Goal: Task Accomplishment & Management: Manage account settings

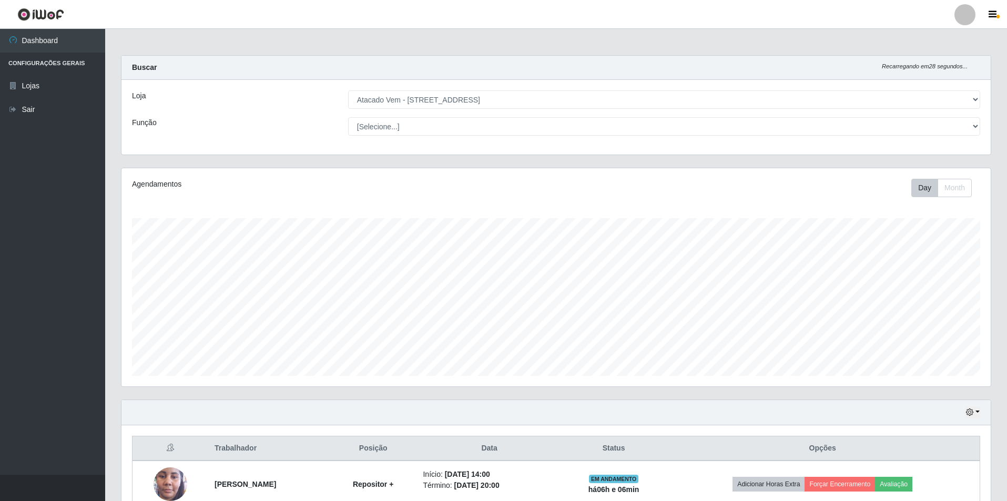
select select "461"
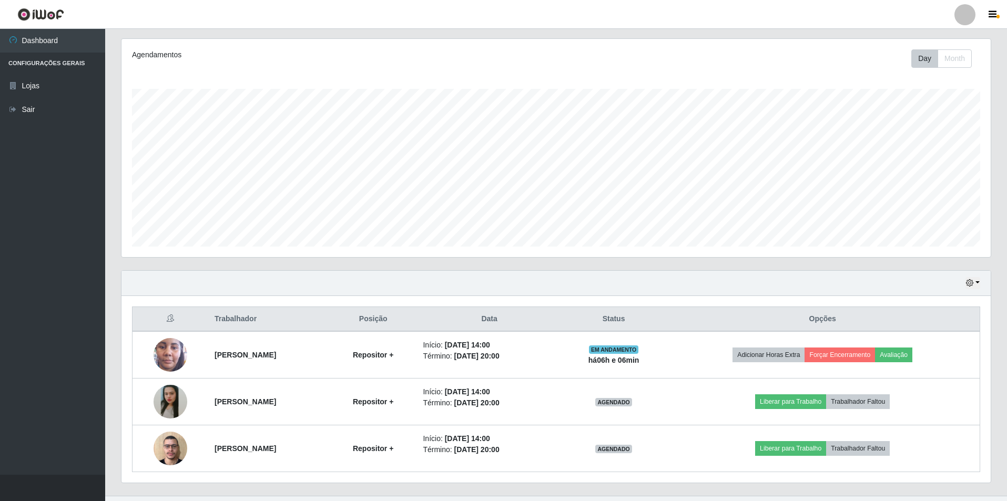
scroll to position [150, 0]
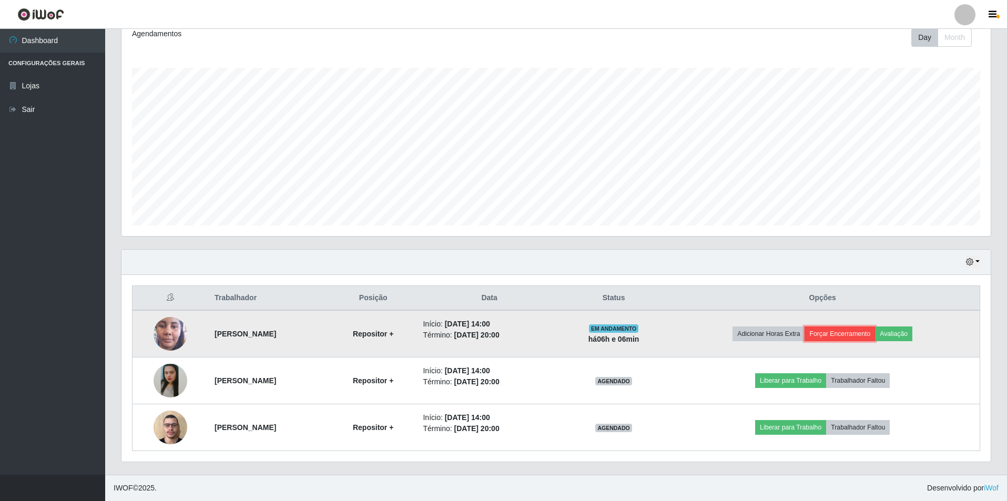
click at [866, 336] on button "Forçar Encerramento" at bounding box center [840, 334] width 70 height 15
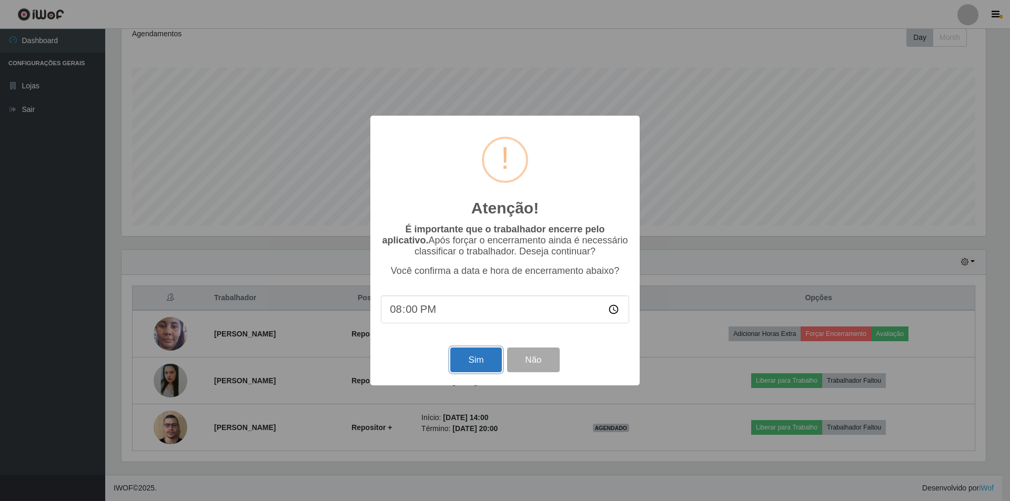
click at [483, 364] on button "Sim" at bounding box center [475, 360] width 51 height 25
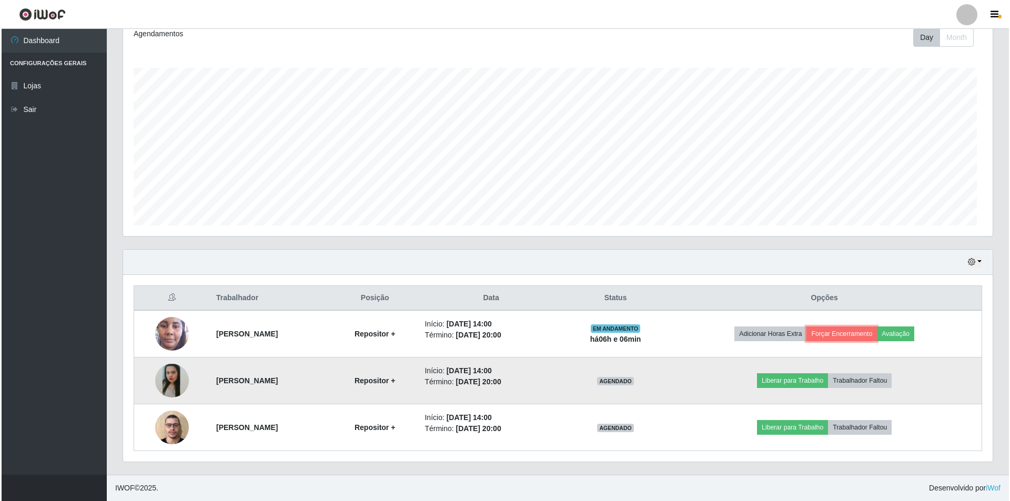
scroll to position [218, 869]
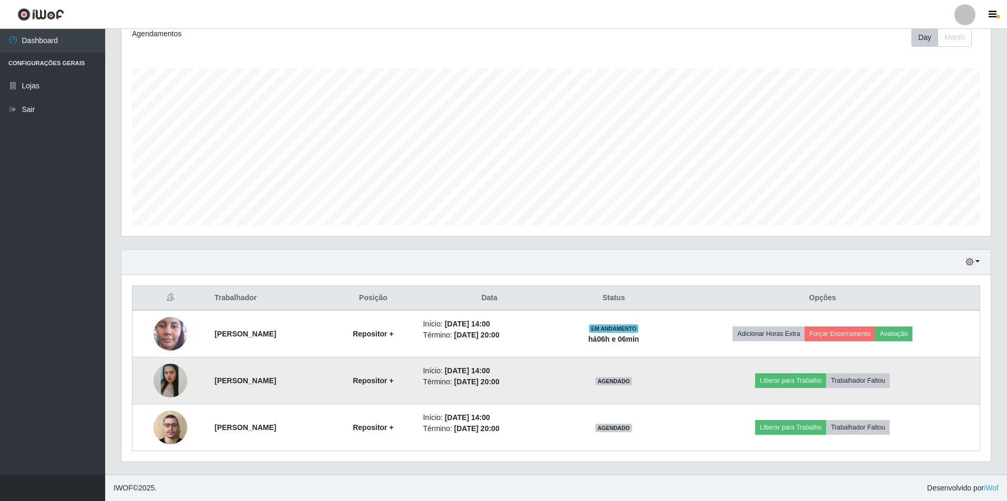
click at [161, 373] on img at bounding box center [171, 380] width 34 height 75
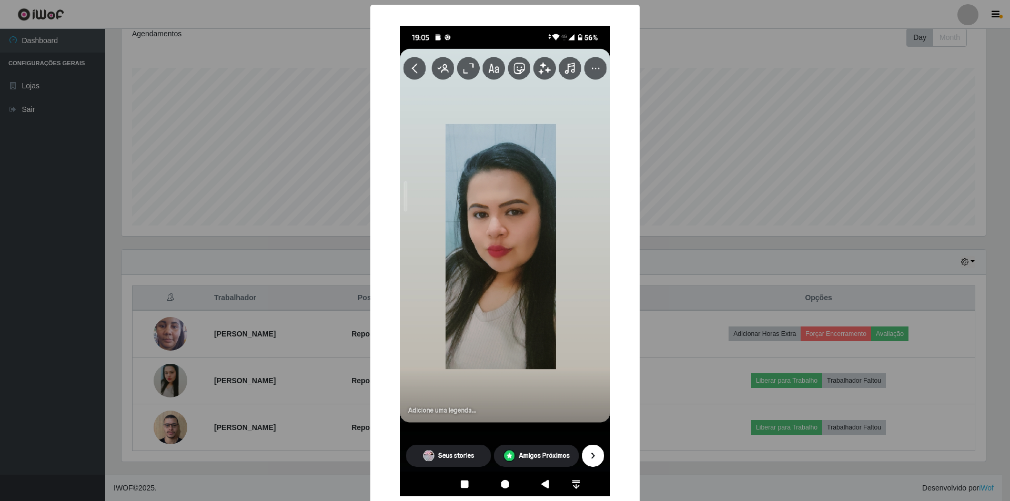
click at [200, 318] on div "× OK Cancel" at bounding box center [505, 250] width 1010 height 501
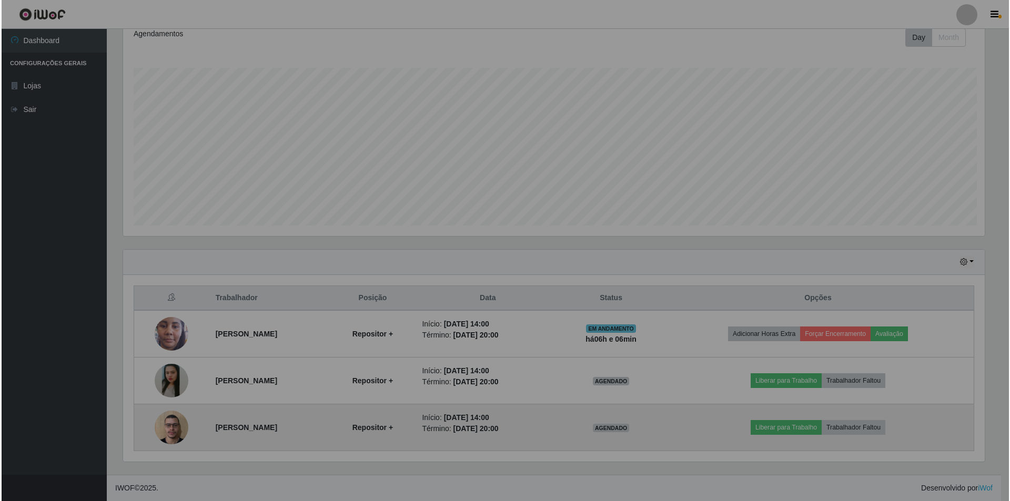
scroll to position [218, 869]
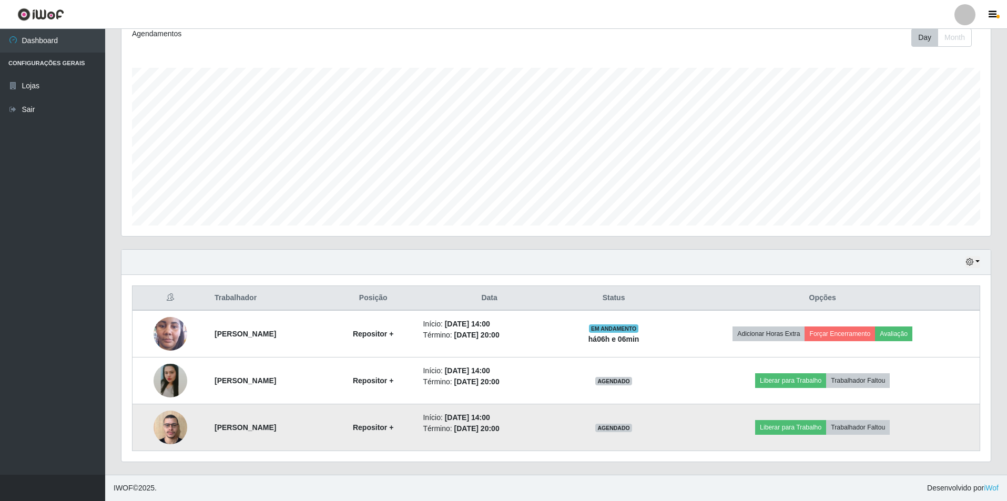
click at [160, 437] on img at bounding box center [171, 427] width 34 height 45
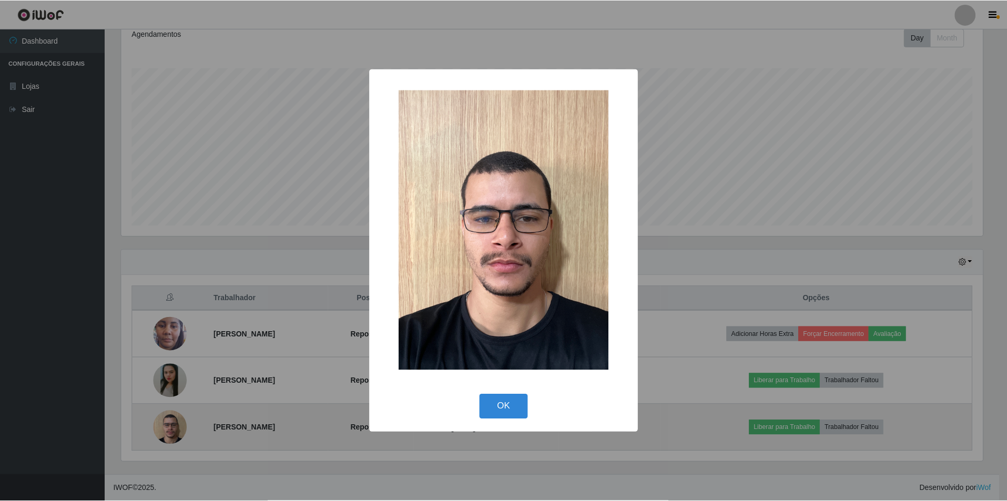
scroll to position [218, 864]
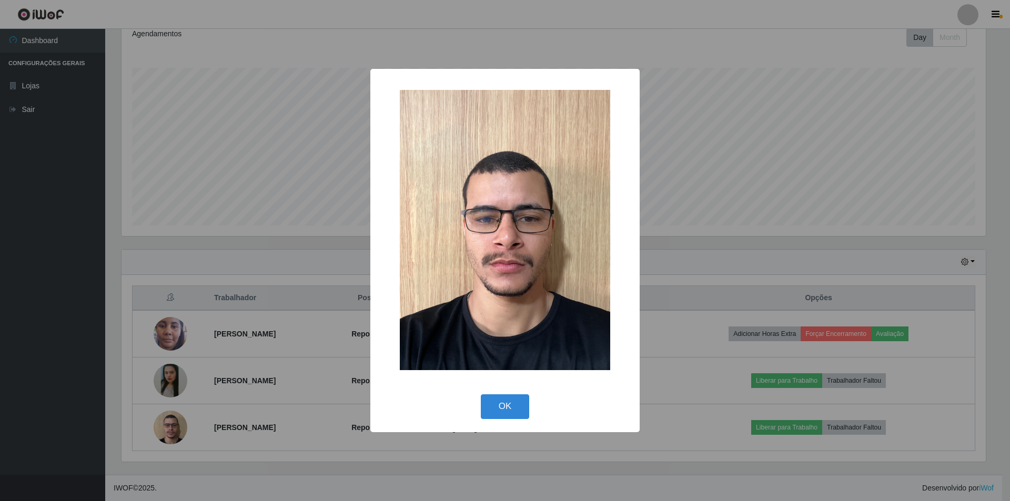
click at [192, 303] on div "× OK Cancel" at bounding box center [505, 250] width 1010 height 501
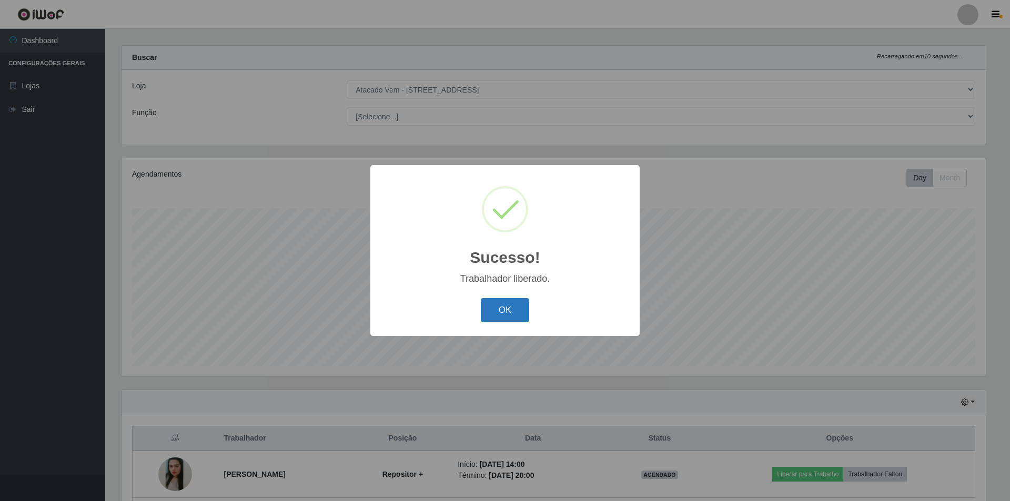
click at [509, 320] on button "OK" at bounding box center [505, 310] width 49 height 25
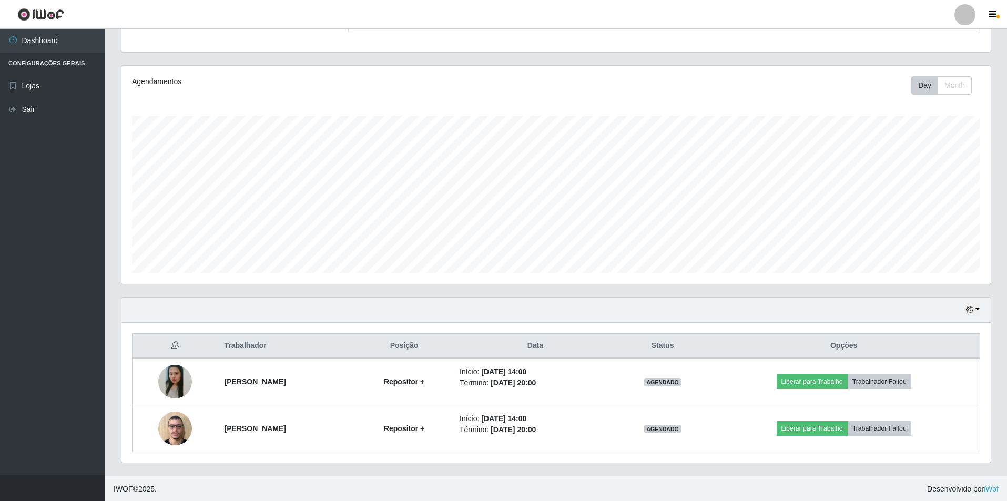
scroll to position [104, 0]
click at [978, 306] on button "button" at bounding box center [973, 309] width 15 height 12
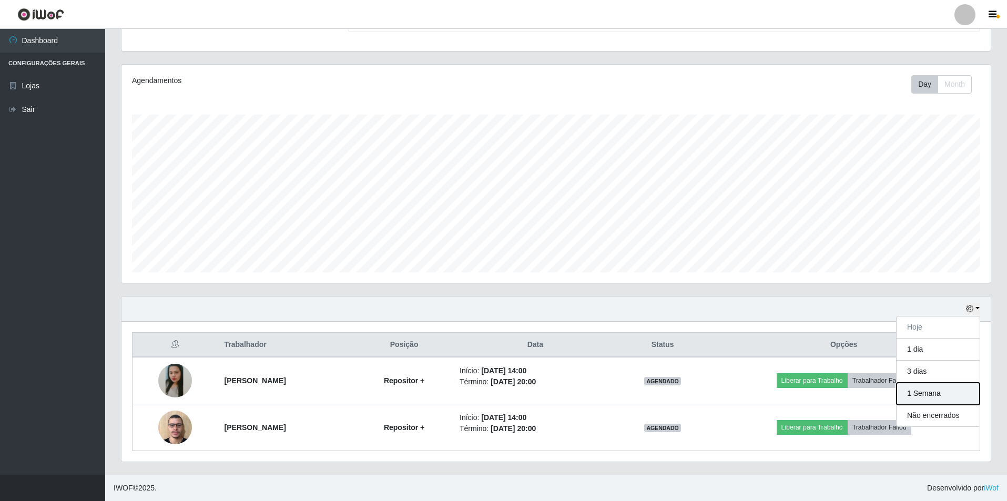
click at [942, 398] on button "1 Semana" at bounding box center [938, 394] width 83 height 22
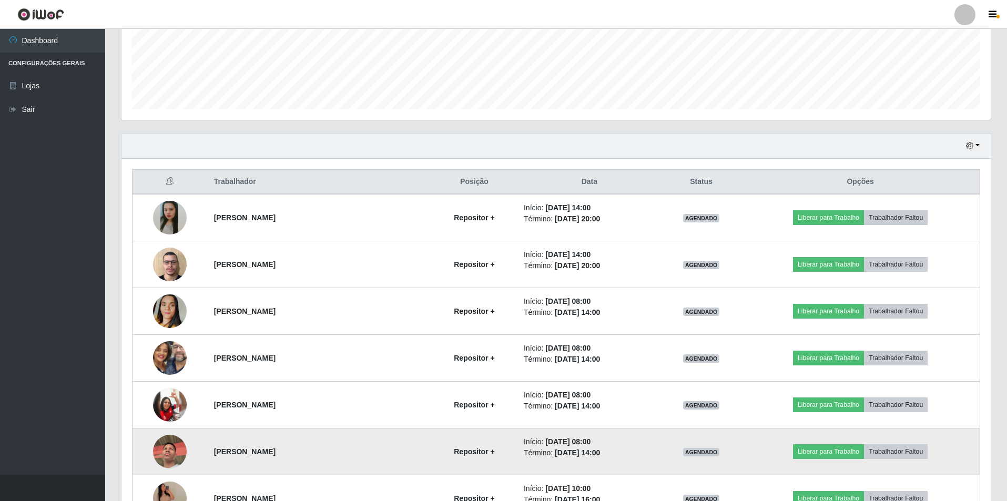
scroll to position [263, 0]
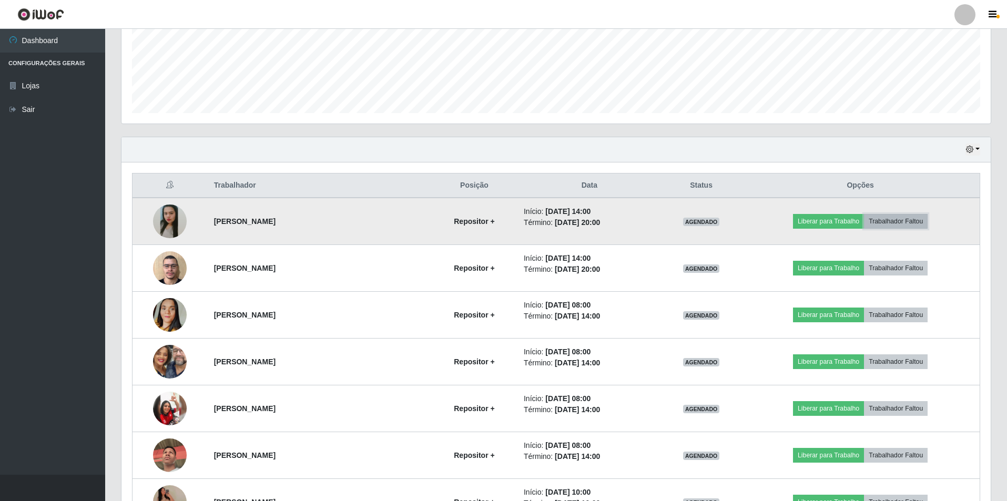
click at [900, 221] on button "Trabalhador Faltou" at bounding box center [896, 221] width 64 height 15
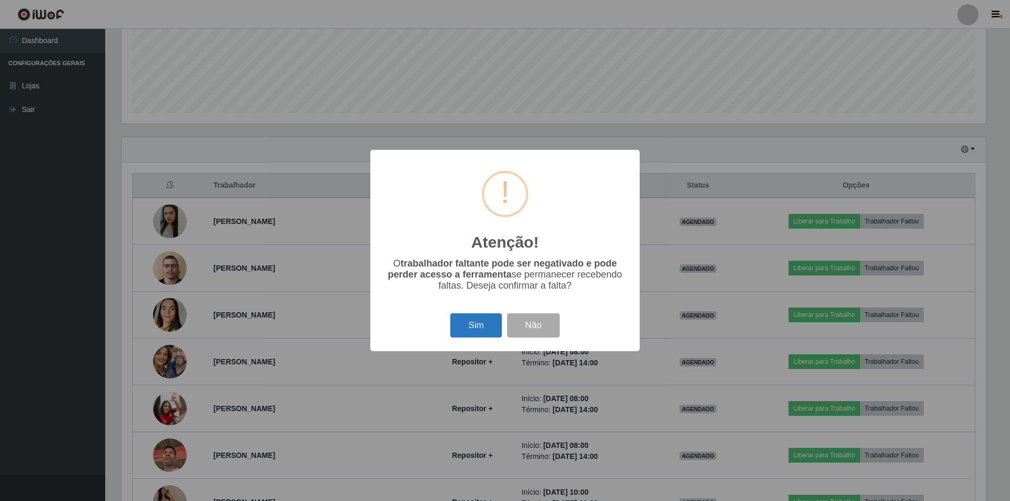
click at [464, 324] on button "Sim" at bounding box center [475, 325] width 51 height 25
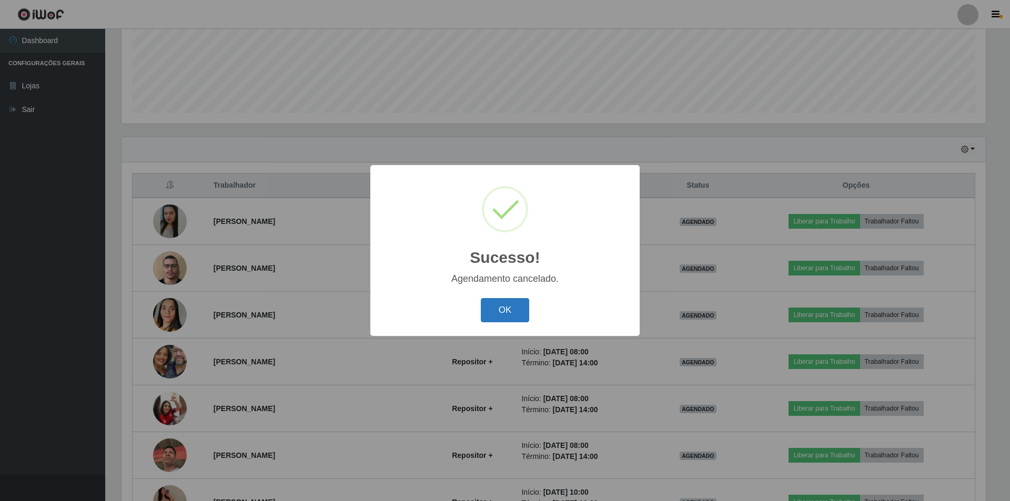
click at [503, 307] on button "OK" at bounding box center [505, 310] width 49 height 25
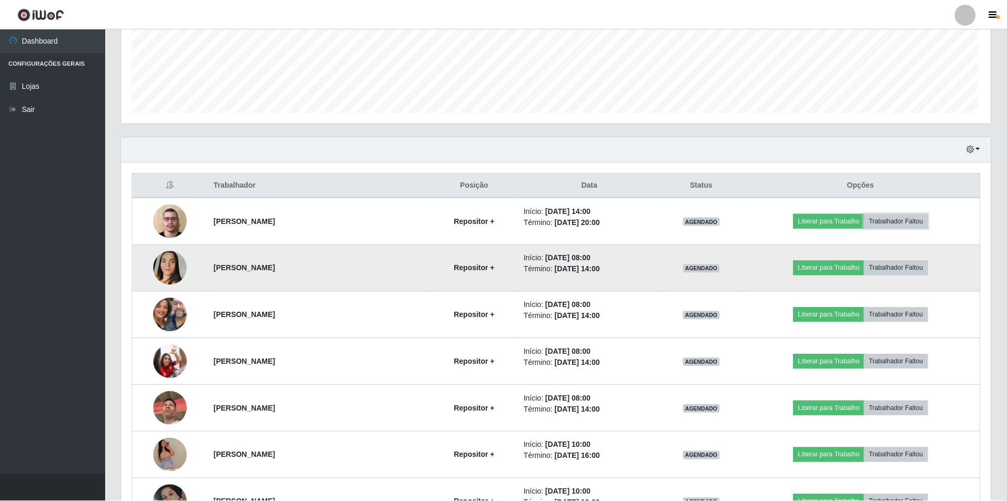
scroll to position [0, 0]
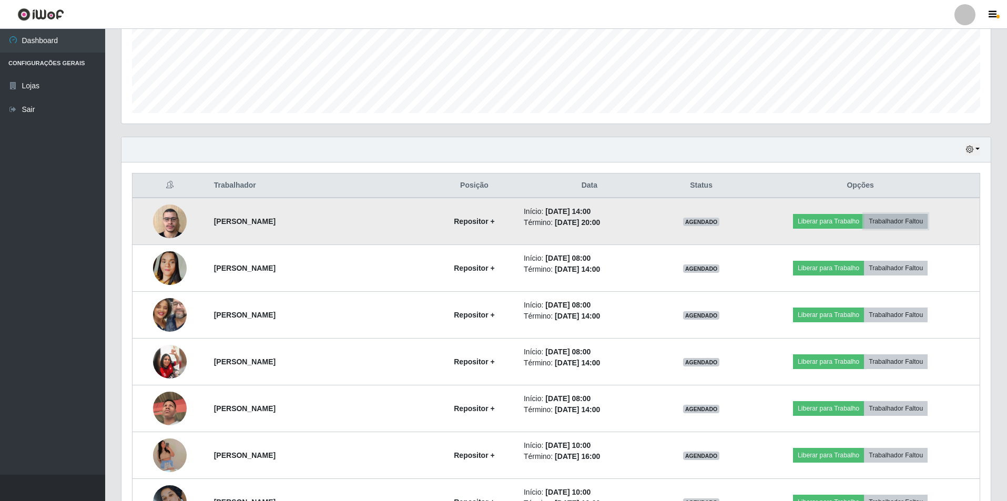
click at [892, 222] on button "Trabalhador Faltou" at bounding box center [896, 221] width 64 height 15
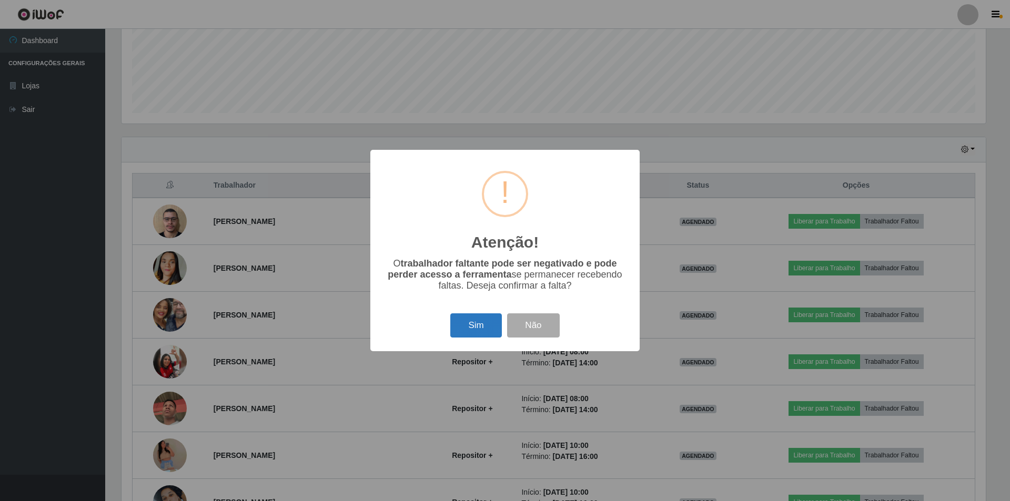
click at [495, 326] on button "Sim" at bounding box center [475, 325] width 51 height 25
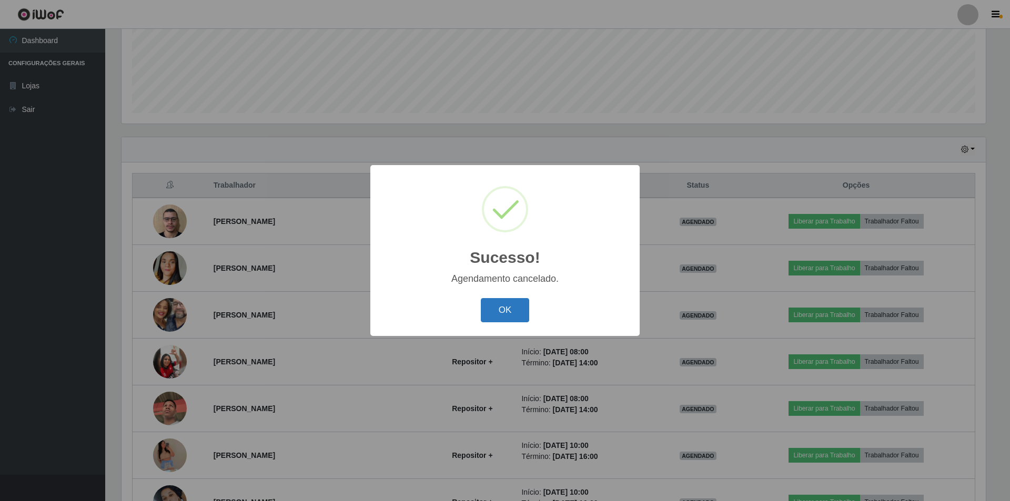
click at [510, 311] on button "OK" at bounding box center [505, 310] width 49 height 25
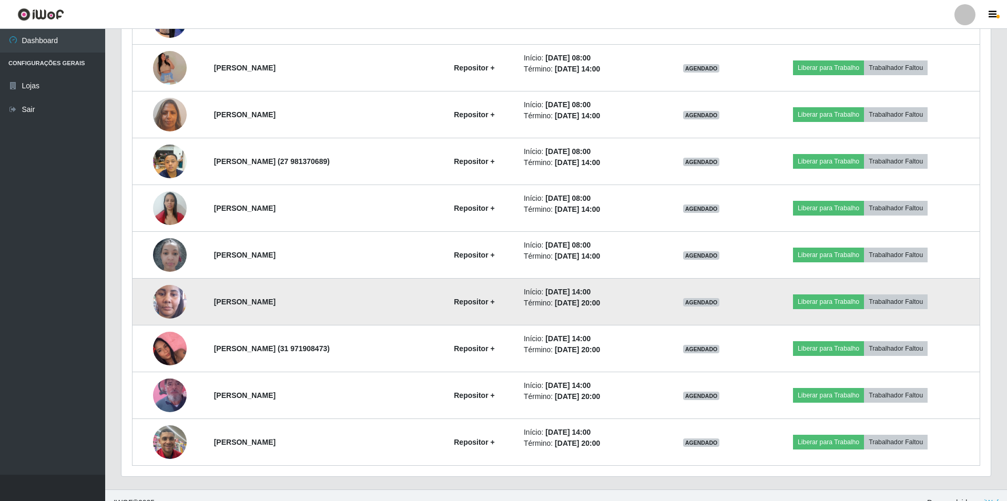
scroll to position [2303, 0]
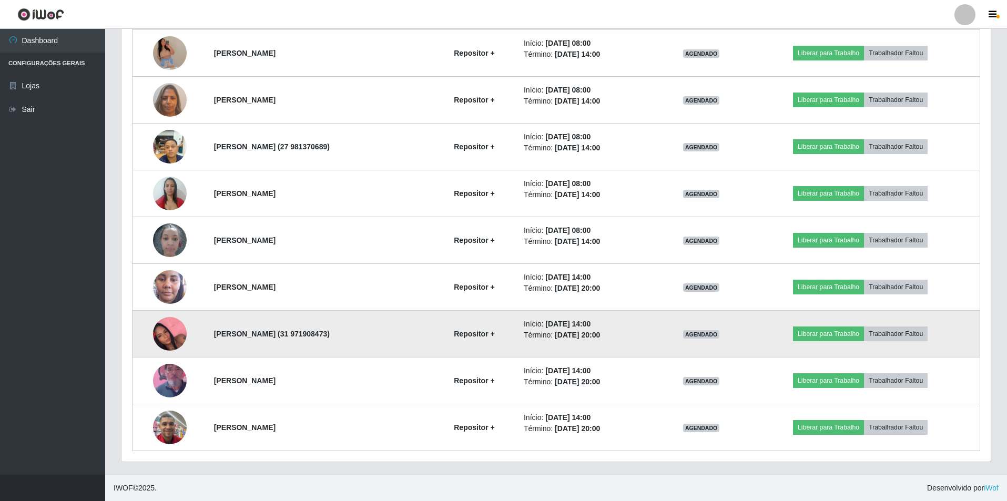
click at [160, 342] on img at bounding box center [170, 334] width 34 height 60
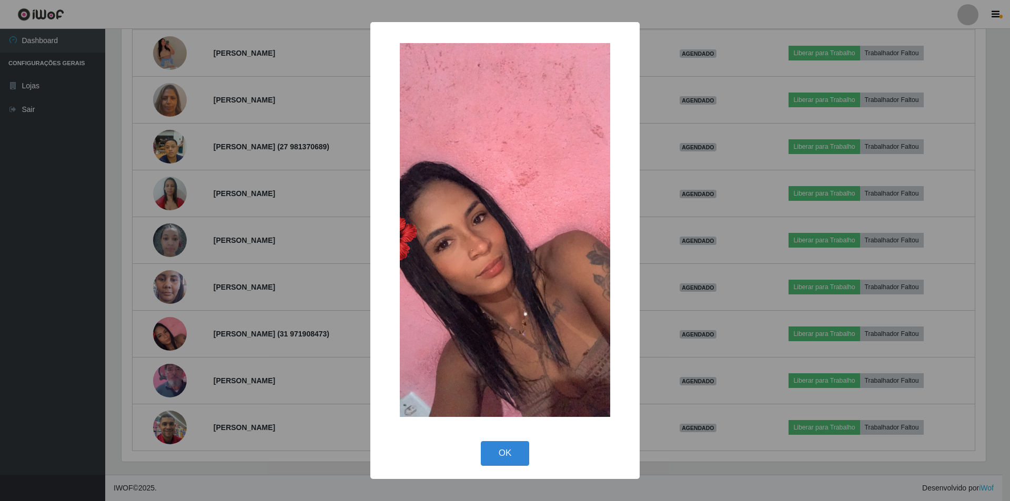
click at [236, 283] on div "× OK Cancel" at bounding box center [505, 250] width 1010 height 501
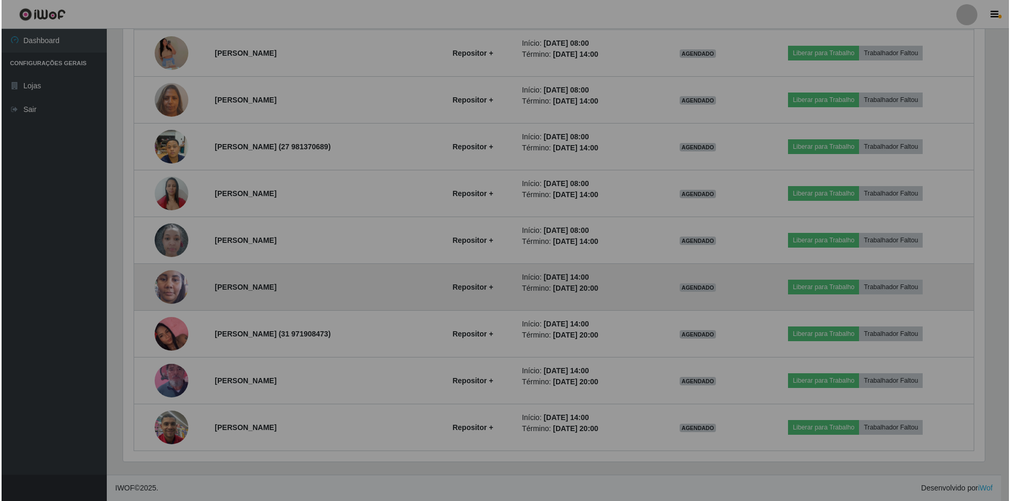
scroll to position [218, 869]
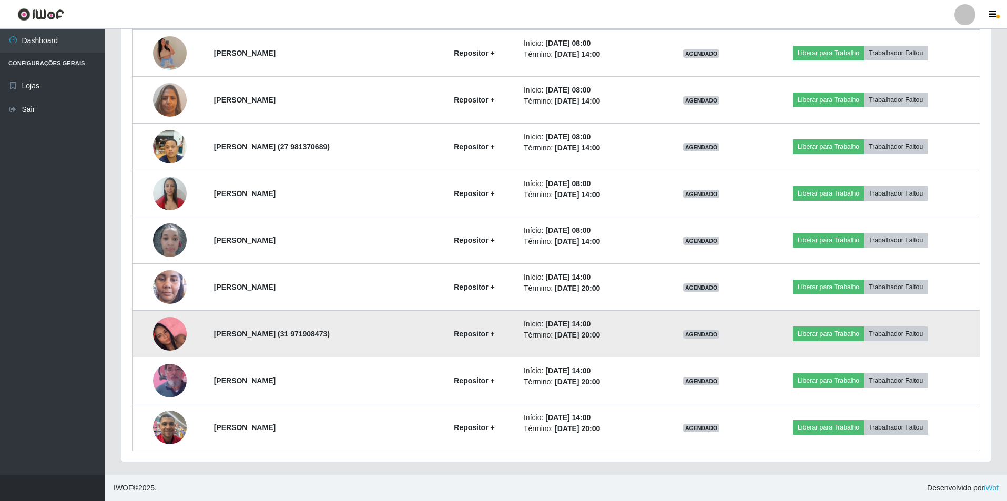
click at [173, 324] on img at bounding box center [170, 334] width 34 height 60
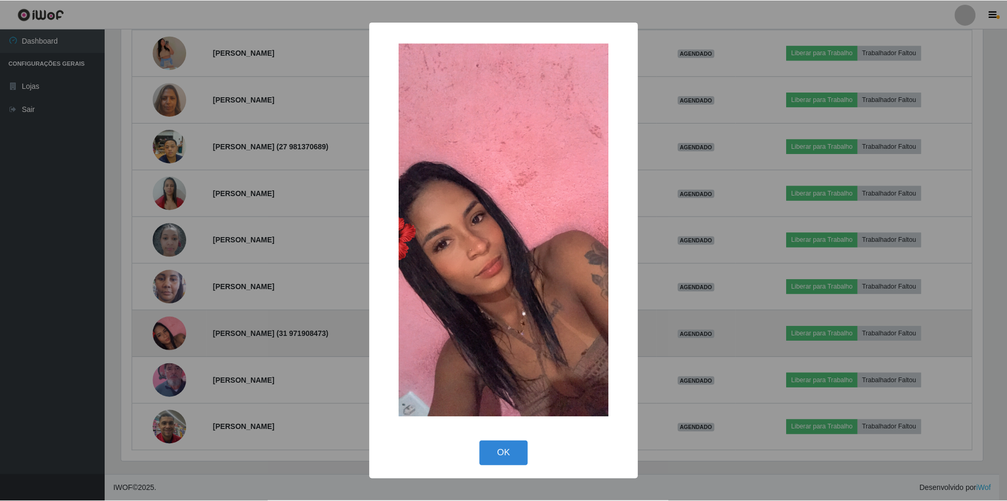
scroll to position [218, 864]
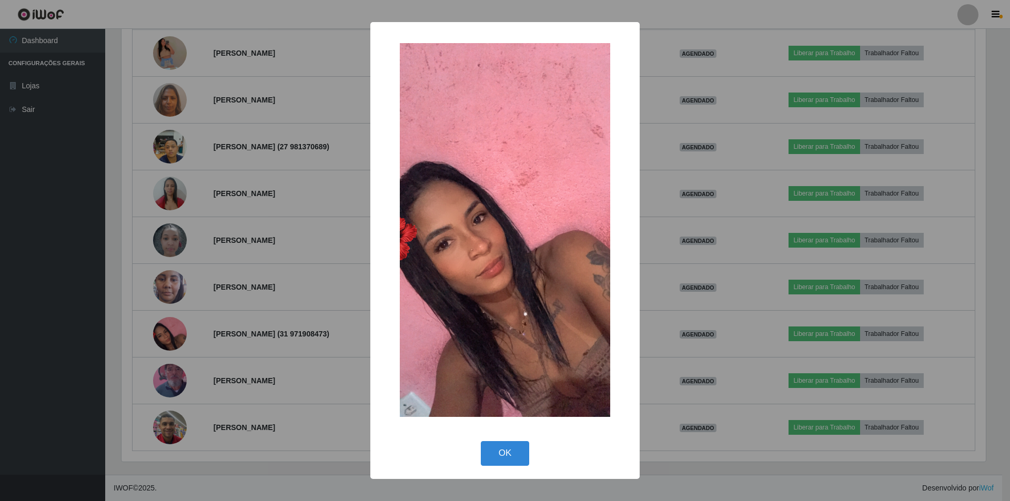
click at [247, 259] on div "× OK Cancel" at bounding box center [505, 250] width 1010 height 501
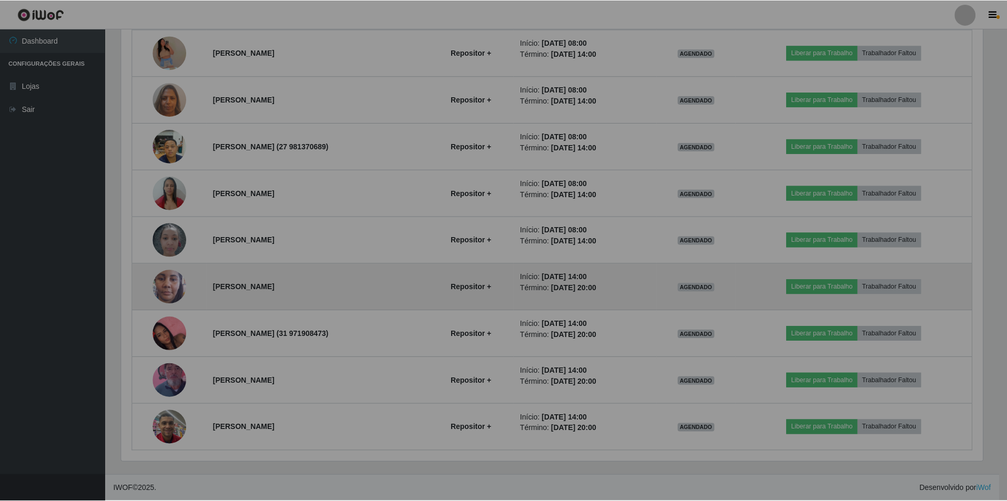
scroll to position [218, 869]
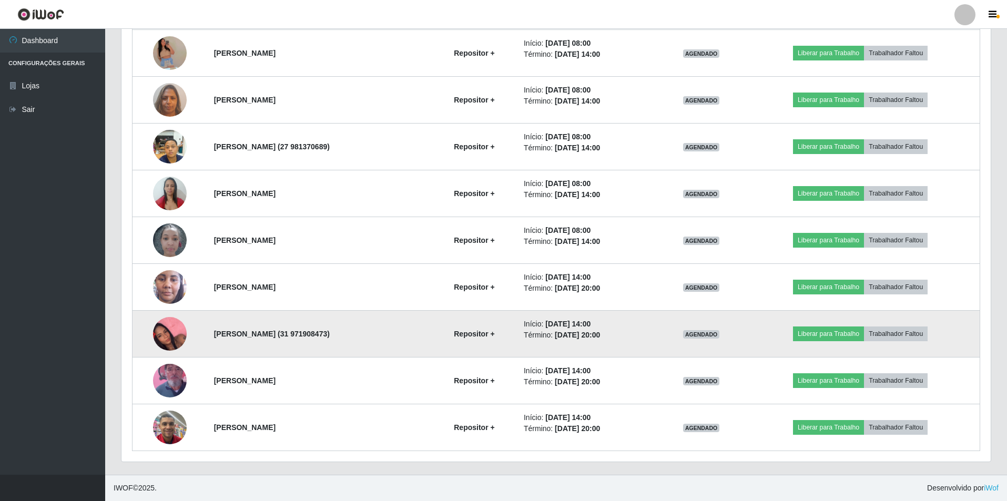
click at [171, 323] on img at bounding box center [170, 334] width 34 height 60
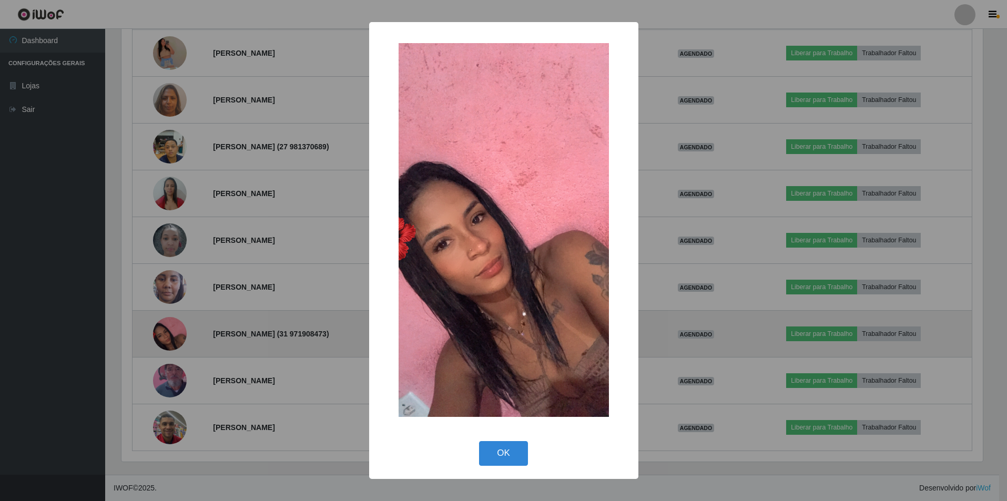
scroll to position [218, 864]
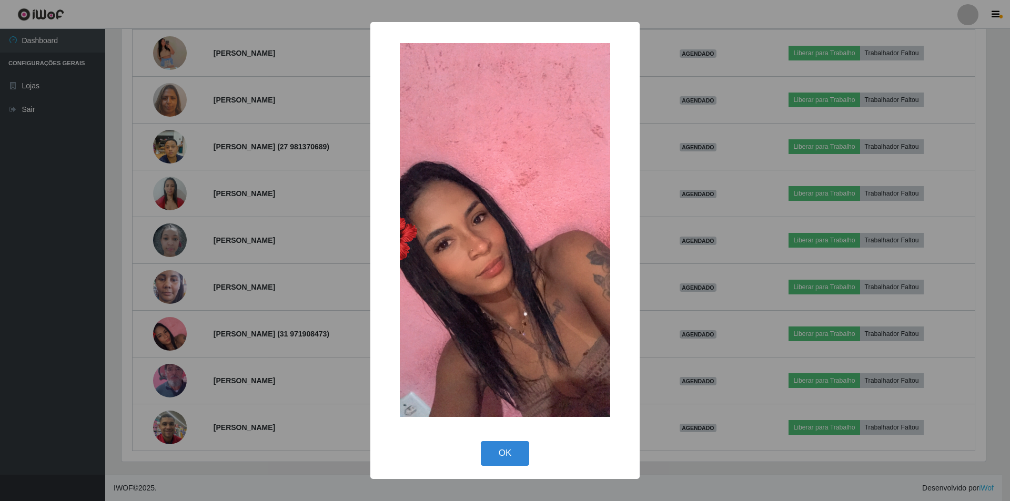
click at [216, 303] on div "× OK Cancel" at bounding box center [505, 250] width 1010 height 501
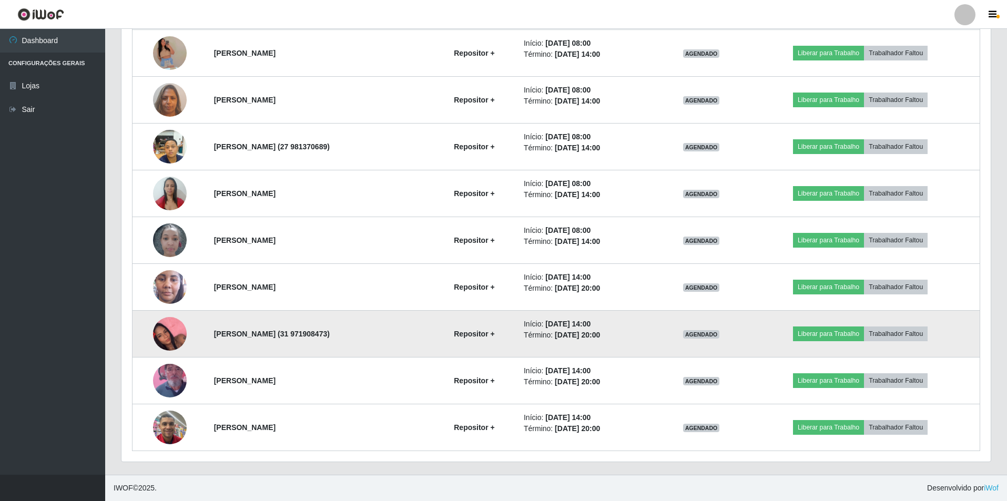
click at [169, 327] on img at bounding box center [170, 334] width 34 height 60
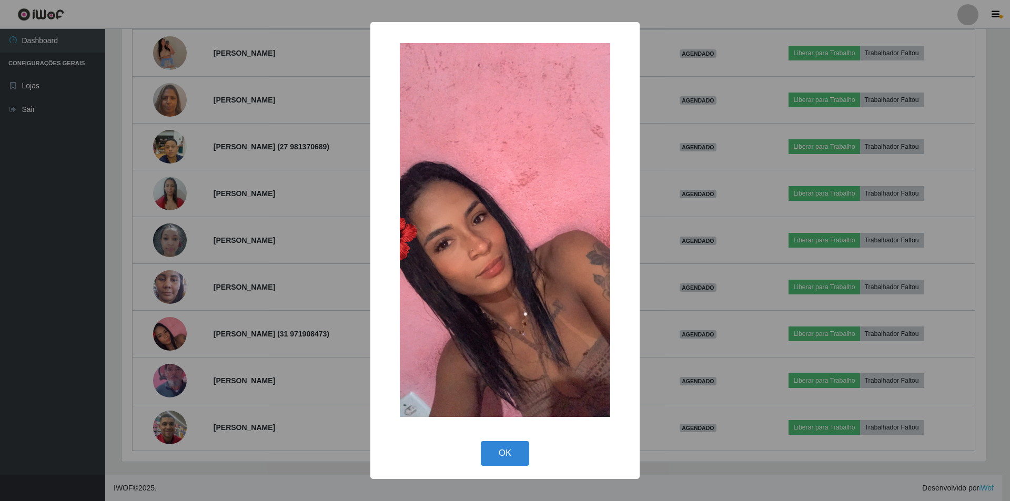
click at [210, 301] on div "× OK Cancel" at bounding box center [505, 250] width 1010 height 501
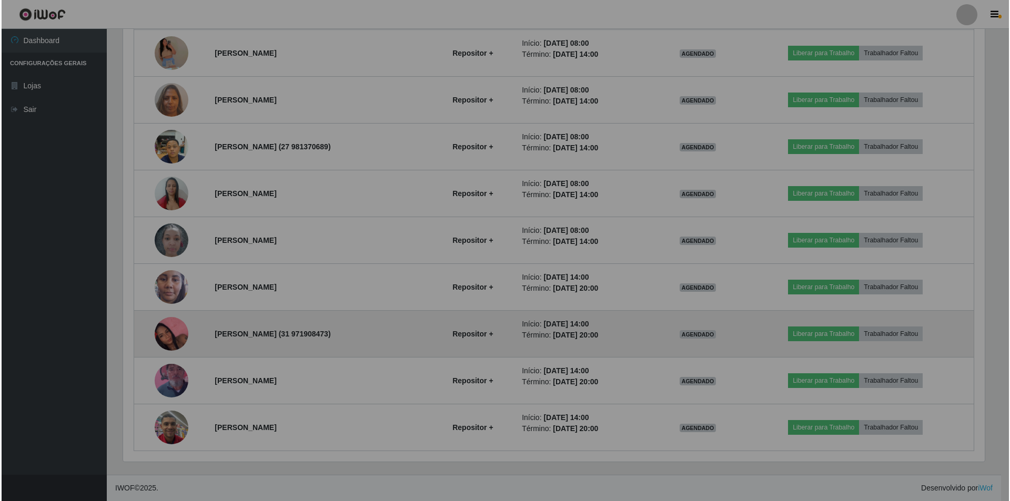
scroll to position [218, 869]
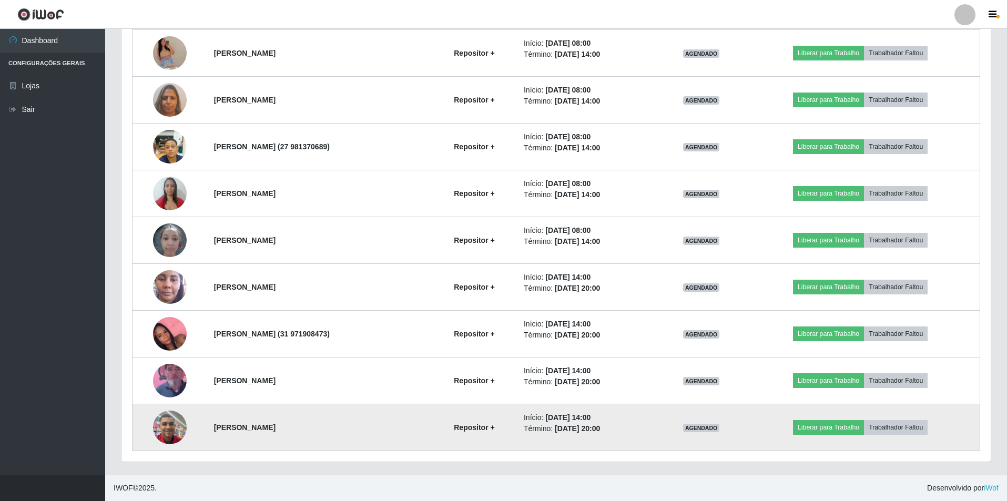
click at [179, 419] on img at bounding box center [170, 427] width 34 height 45
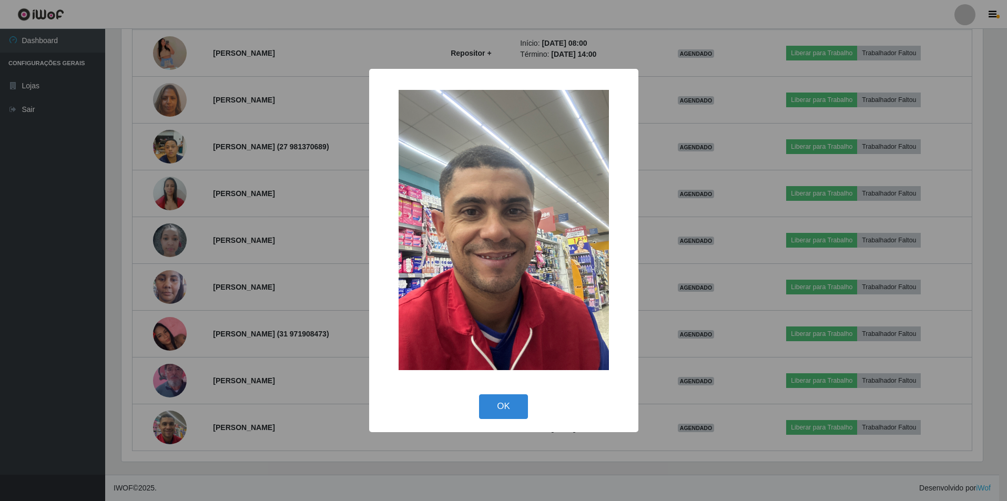
scroll to position [218, 864]
click at [248, 332] on div "× OK Cancel" at bounding box center [505, 250] width 1010 height 501
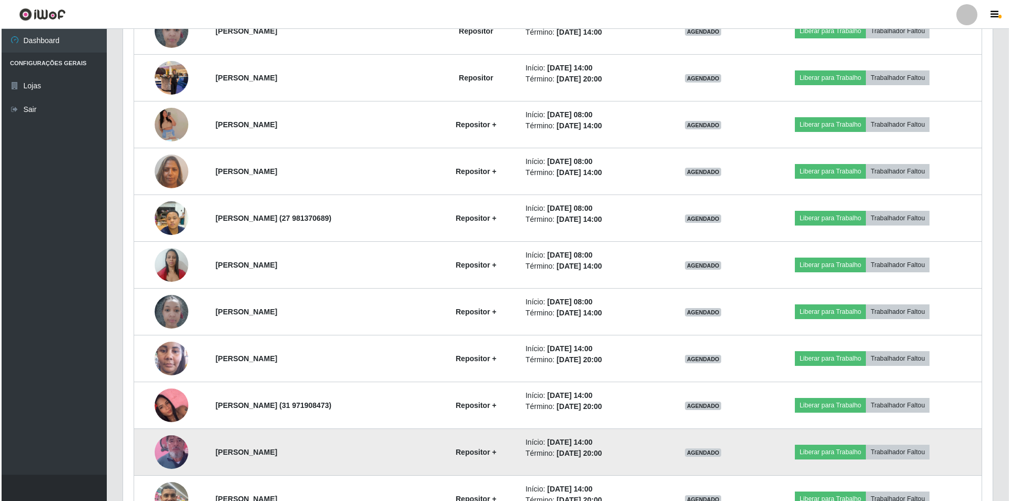
scroll to position [2198, 0]
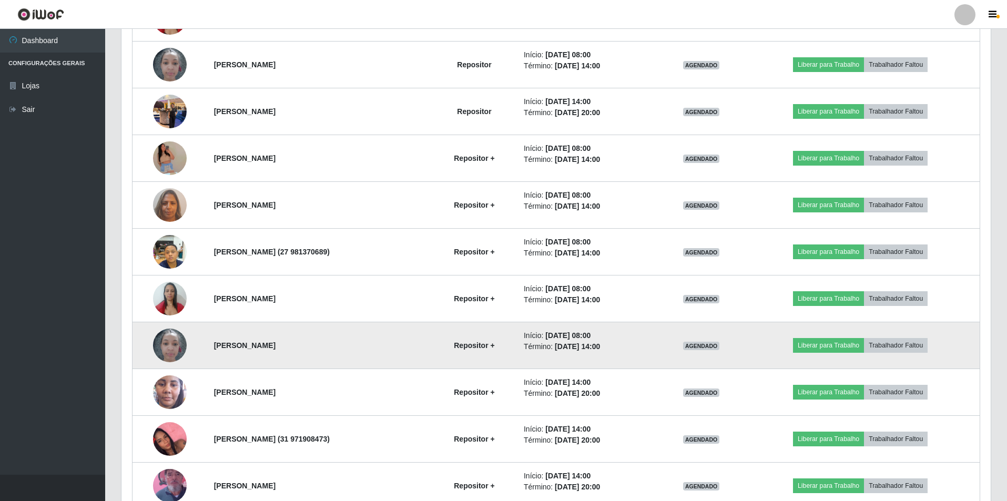
click at [176, 346] on img at bounding box center [170, 345] width 34 height 45
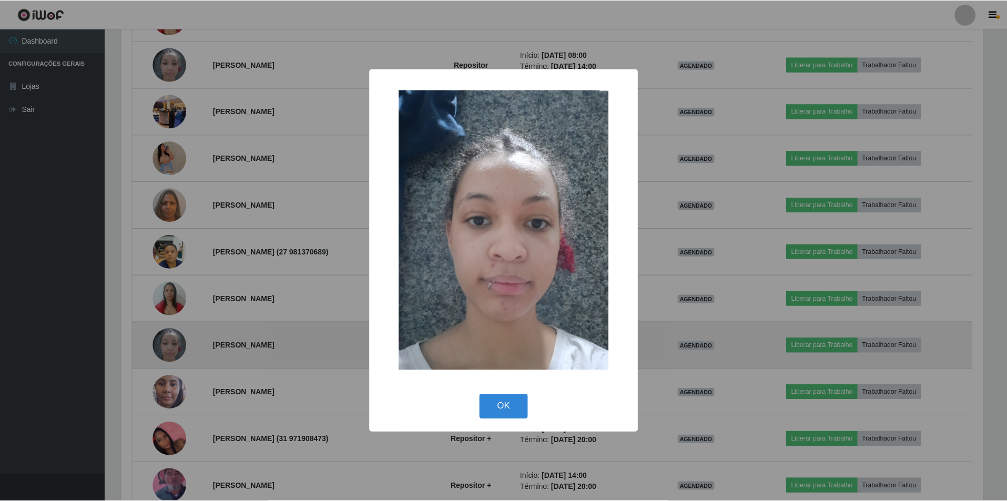
scroll to position [218, 864]
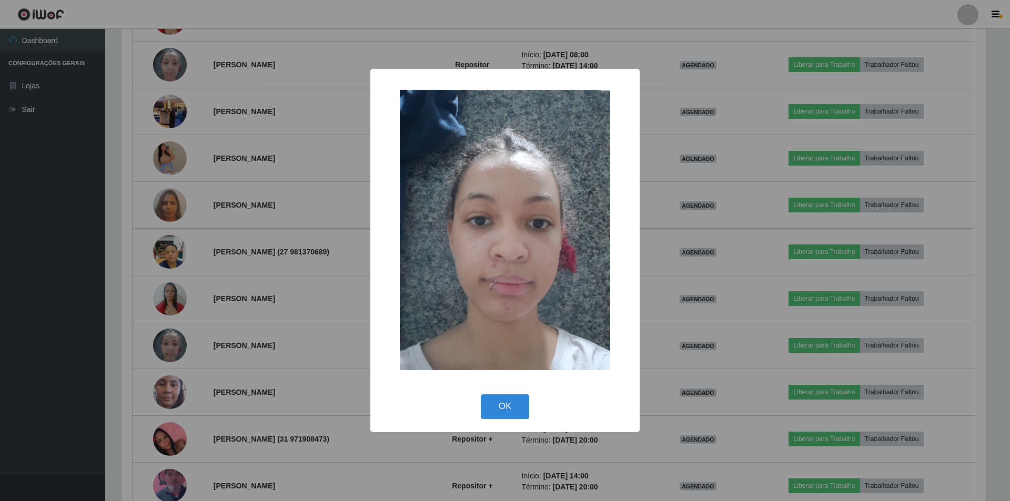
click at [297, 352] on div "× OK Cancel" at bounding box center [505, 250] width 1010 height 501
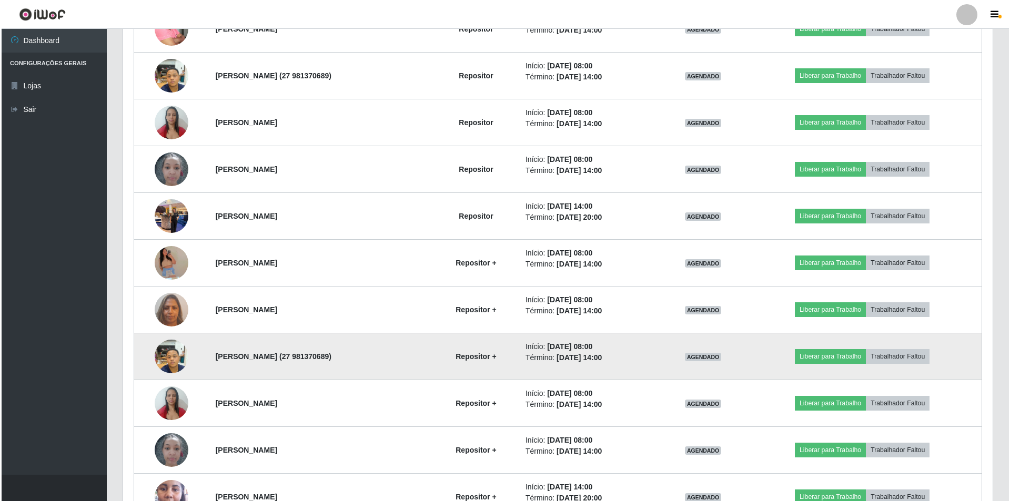
scroll to position [2093, 0]
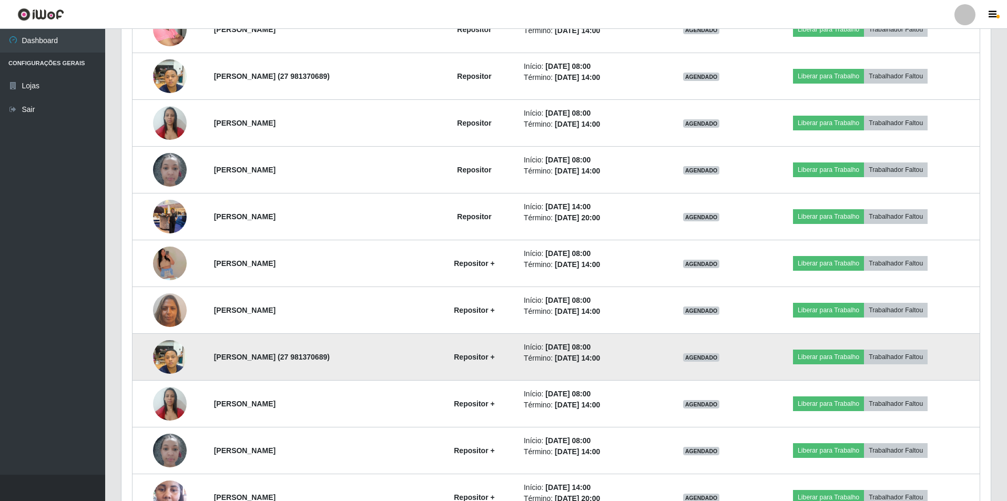
click at [167, 353] on img at bounding box center [170, 356] width 34 height 45
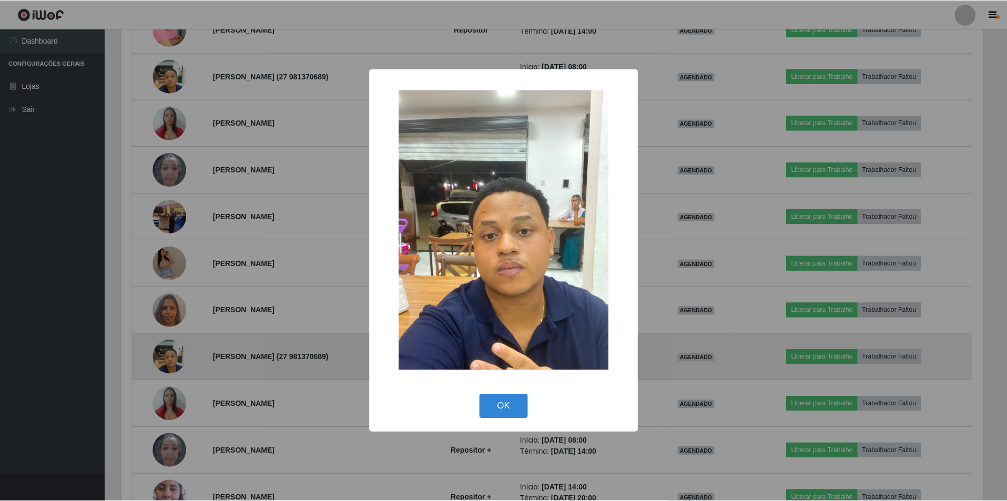
scroll to position [218, 864]
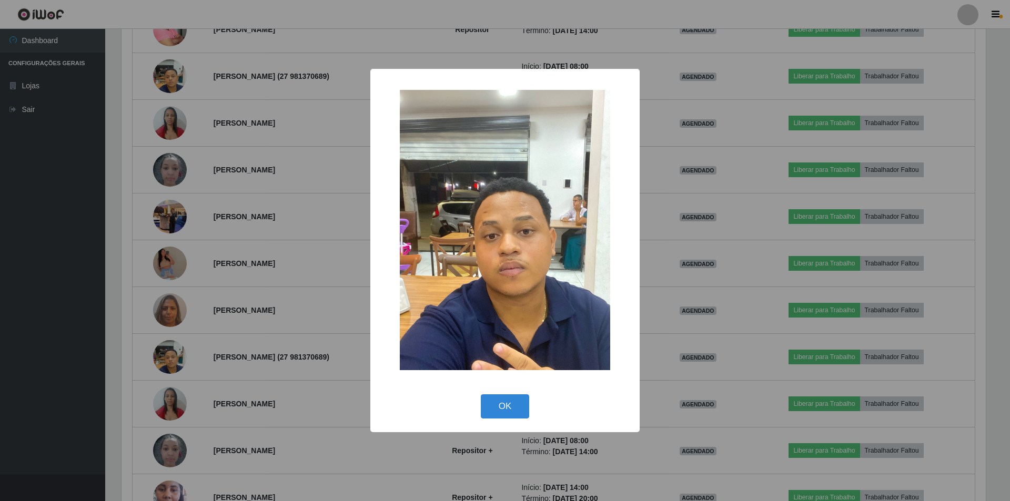
click at [245, 344] on div "× OK Cancel" at bounding box center [505, 250] width 1010 height 501
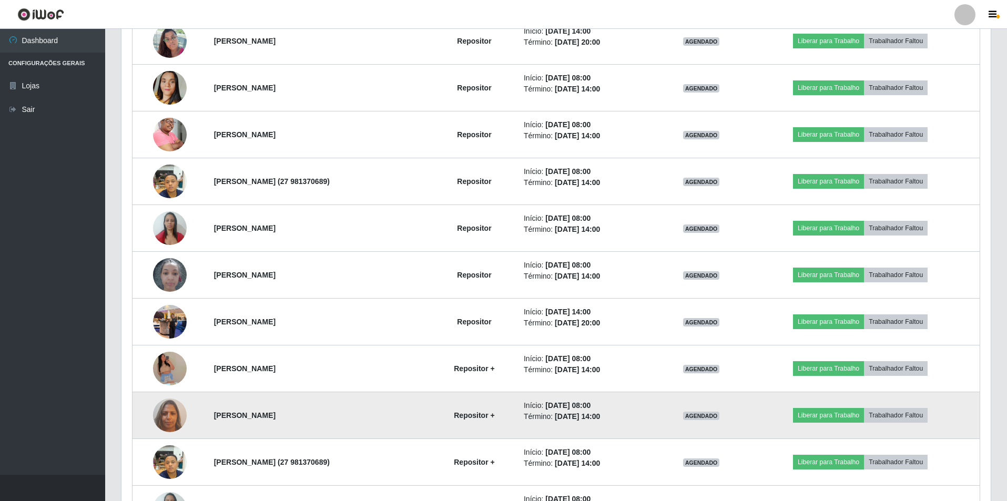
click at [178, 399] on td at bounding box center [170, 415] width 75 height 47
click at [169, 411] on img at bounding box center [170, 415] width 34 height 45
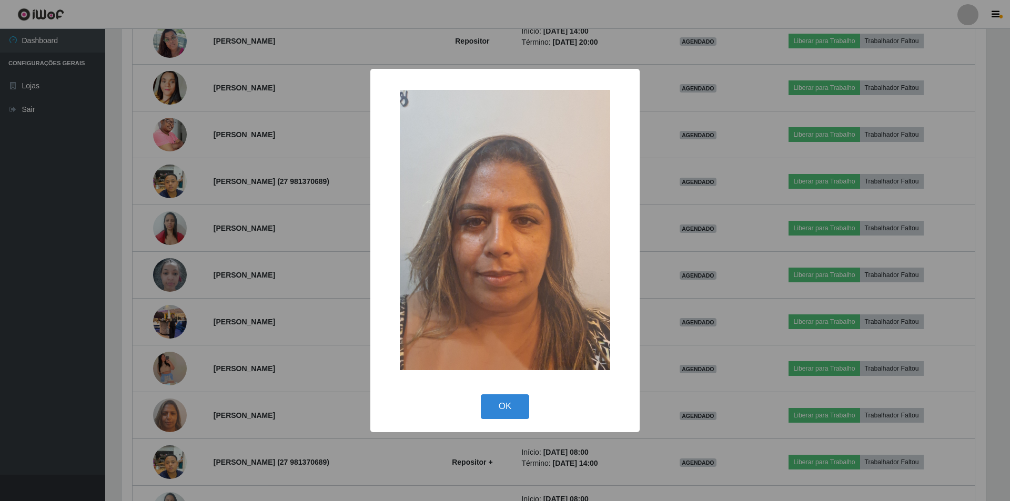
click at [257, 352] on div "× OK Cancel" at bounding box center [505, 250] width 1010 height 501
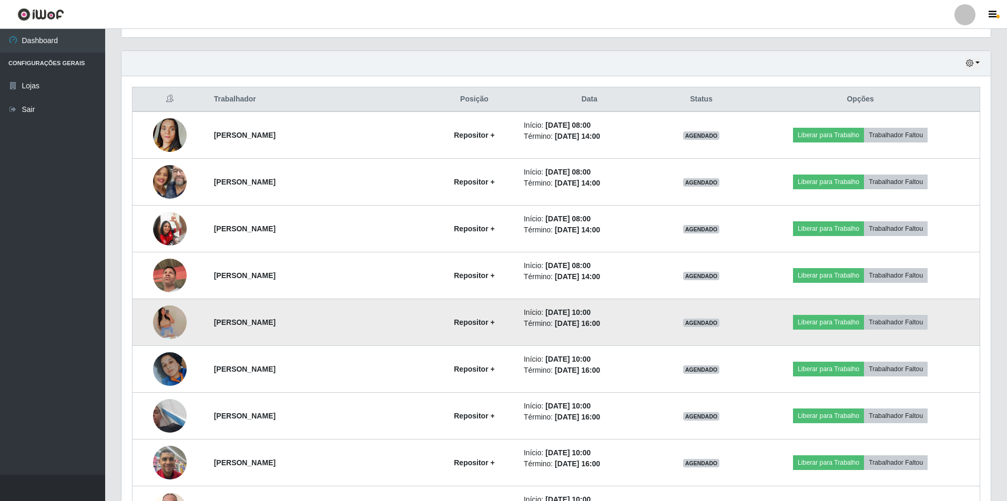
scroll to position [368, 0]
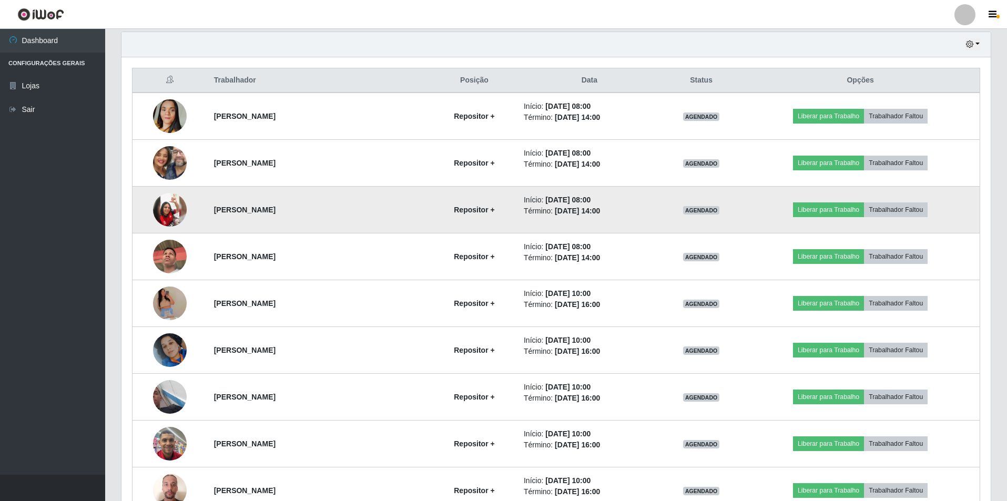
click at [170, 216] on img at bounding box center [170, 210] width 34 height 34
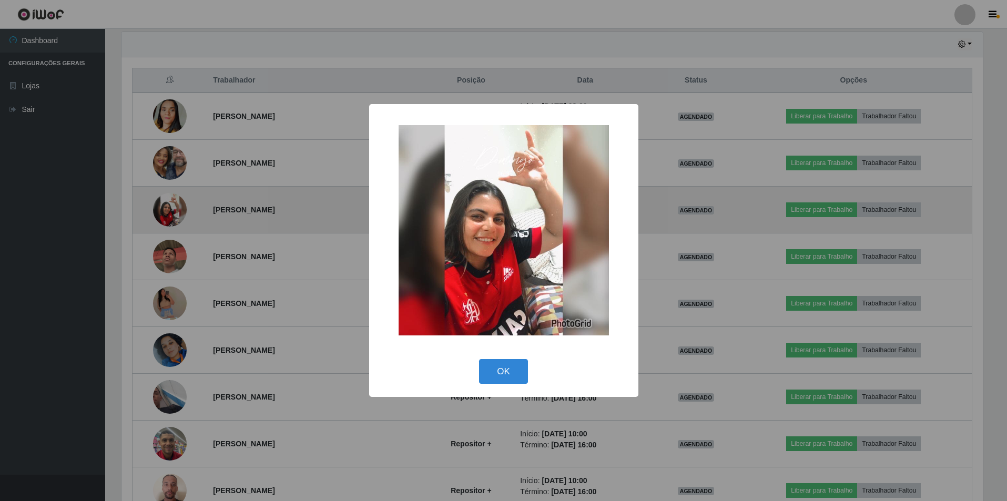
scroll to position [218, 864]
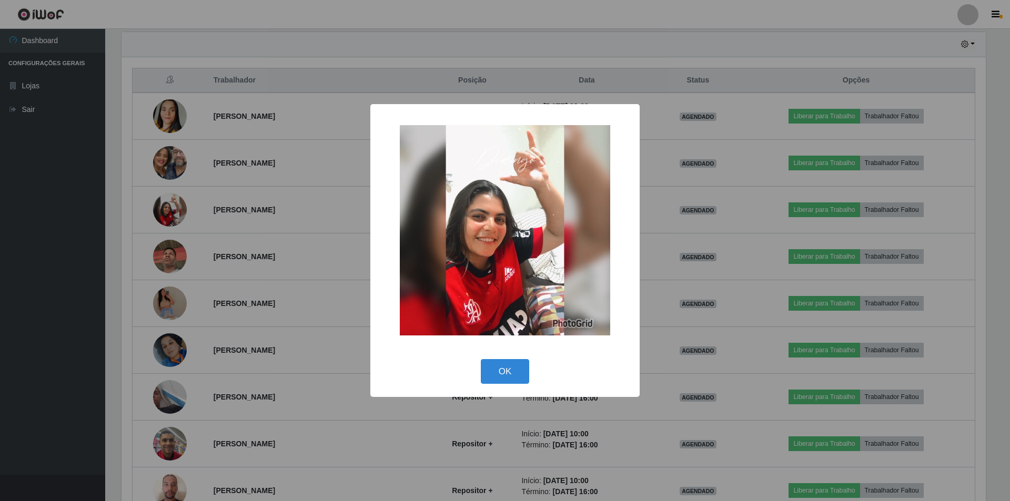
click at [243, 230] on div "× OK Cancel" at bounding box center [505, 250] width 1010 height 501
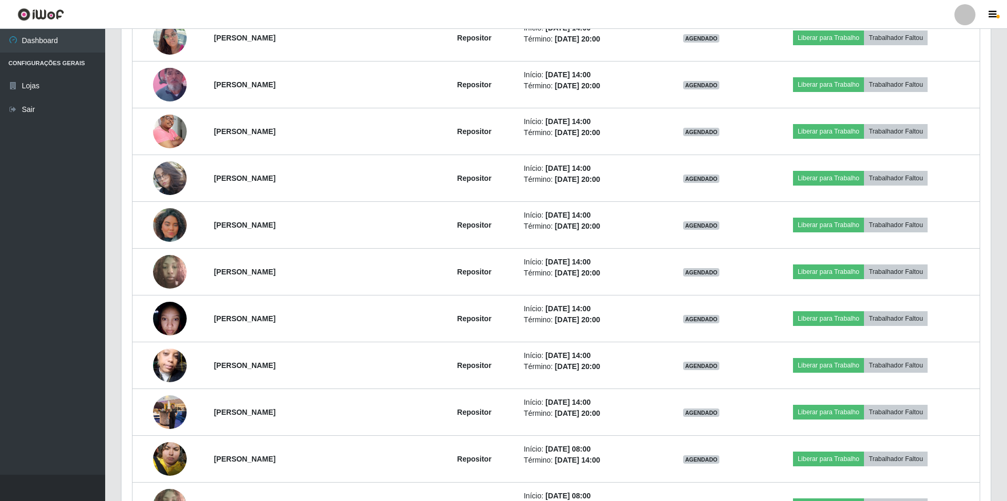
scroll to position [989, 0]
